Goal: Navigation & Orientation: Find specific page/section

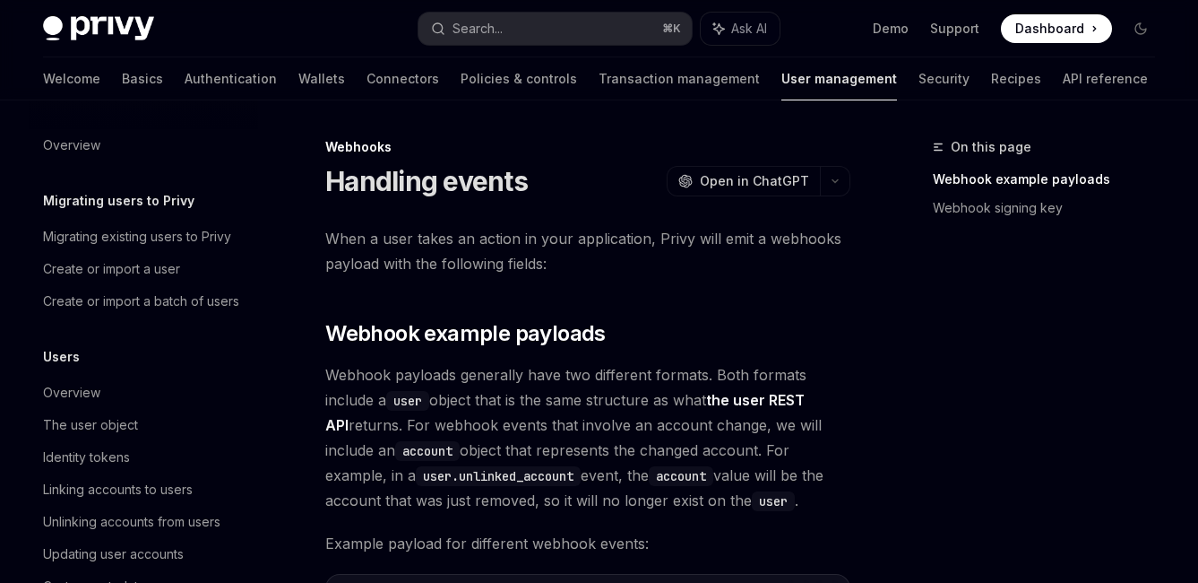
scroll to position [454, 0]
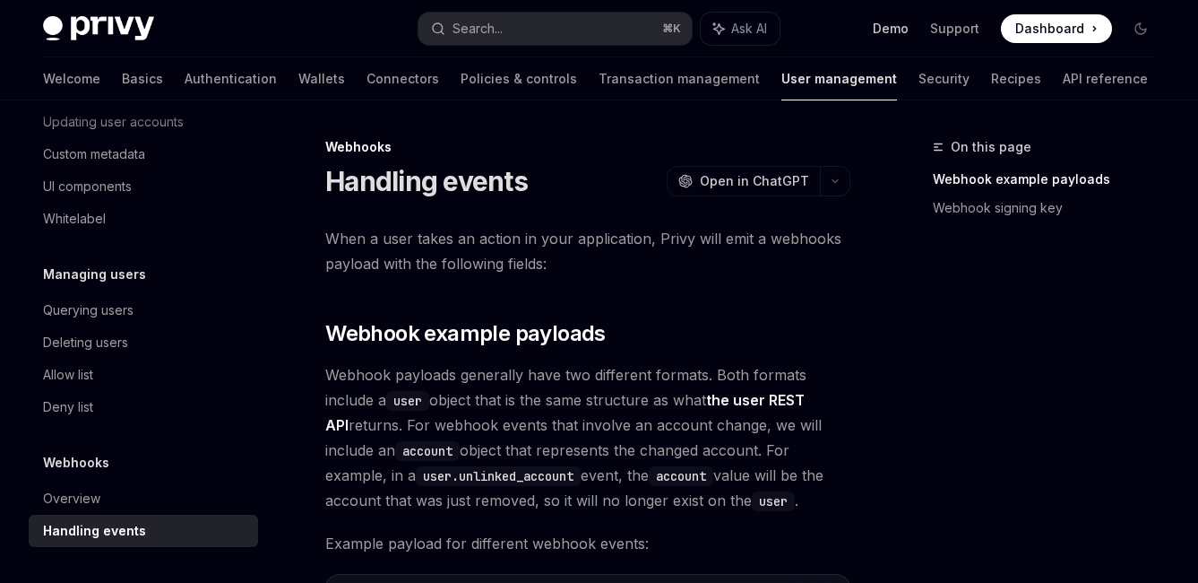
click at [904, 30] on link "Demo" at bounding box center [891, 29] width 36 height 18
click at [1123, 29] on div "Demo Support Dashboard Dashboard" at bounding box center [974, 28] width 361 height 29
click at [1128, 30] on button "Toggle dark mode" at bounding box center [1141, 28] width 29 height 29
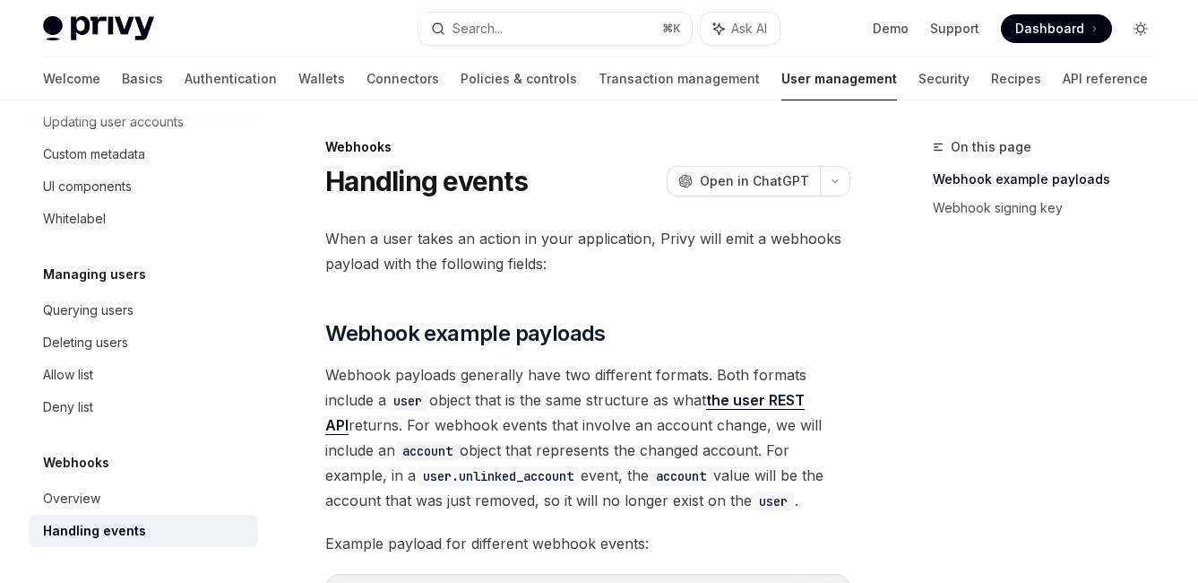
click at [1128, 30] on button "Toggle dark mode" at bounding box center [1141, 28] width 29 height 29
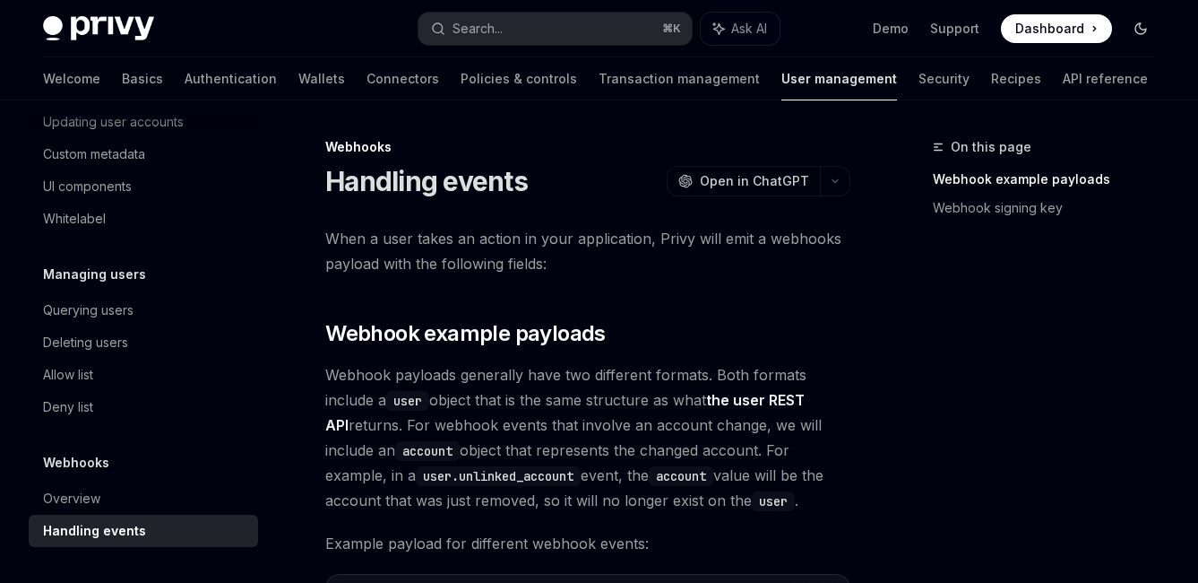
click at [1128, 30] on button "Toggle dark mode" at bounding box center [1141, 28] width 29 height 29
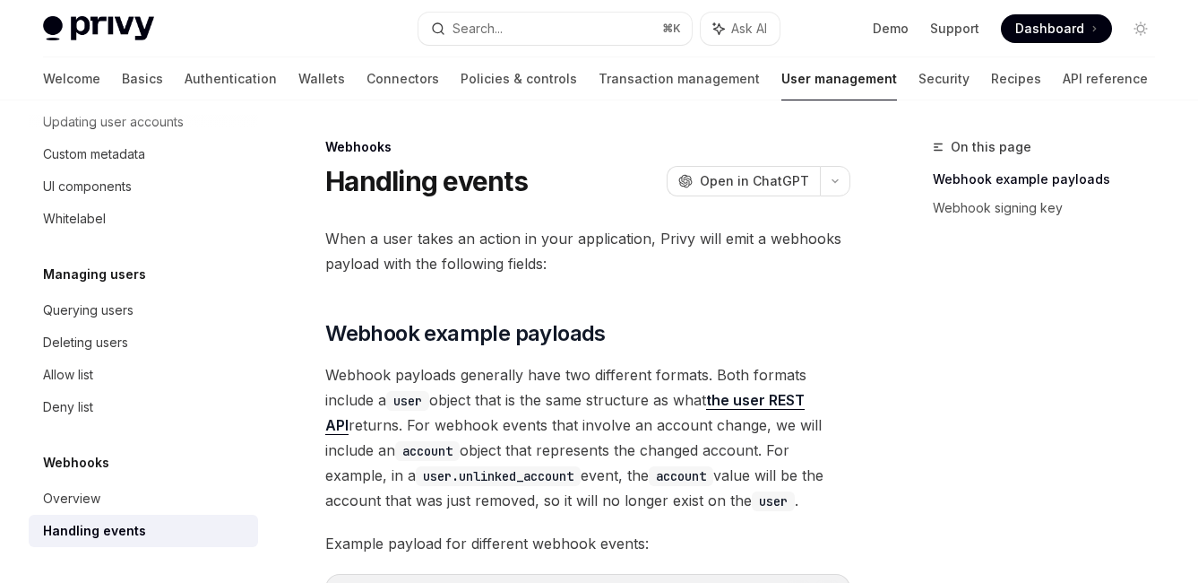
click at [82, 27] on img at bounding box center [98, 28] width 111 height 25
type textarea "*"
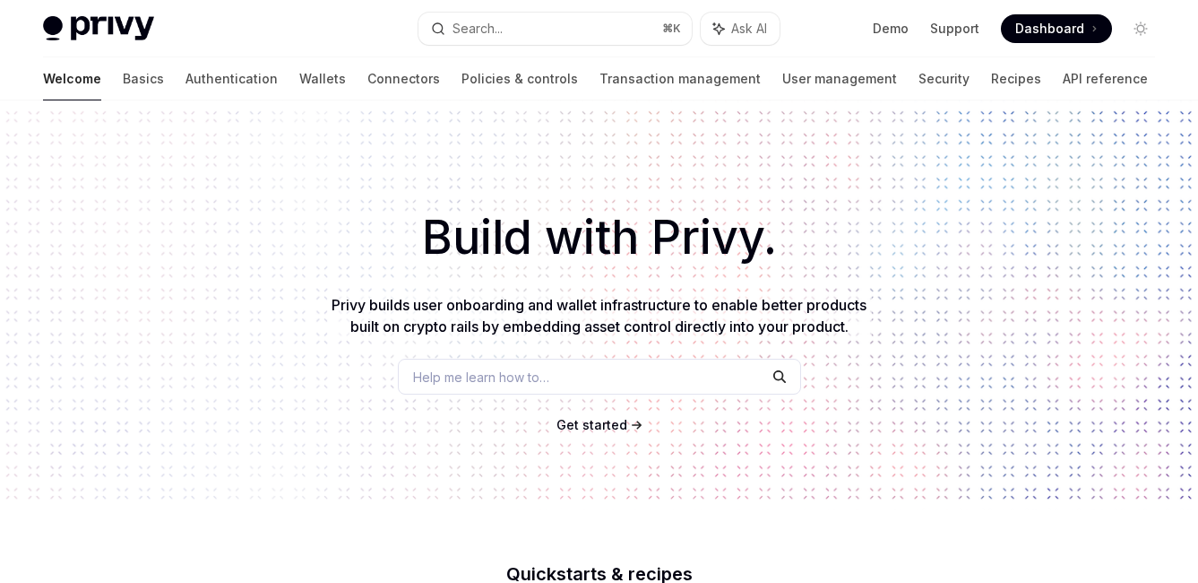
click at [1035, 30] on span "Dashboard" at bounding box center [1050, 29] width 69 height 18
